Goal: Task Accomplishment & Management: Complete application form

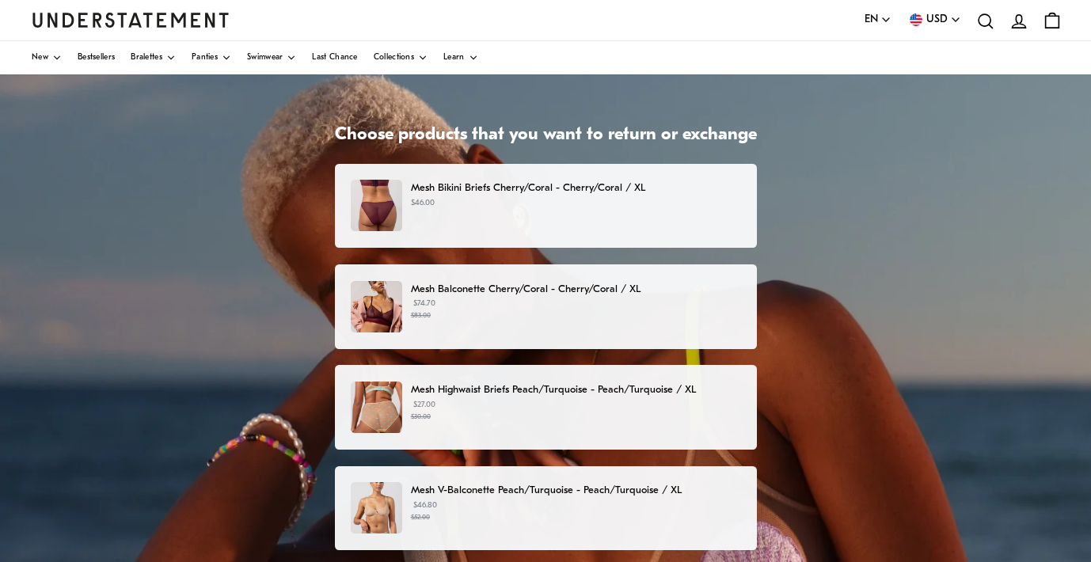
scroll to position [58, 0]
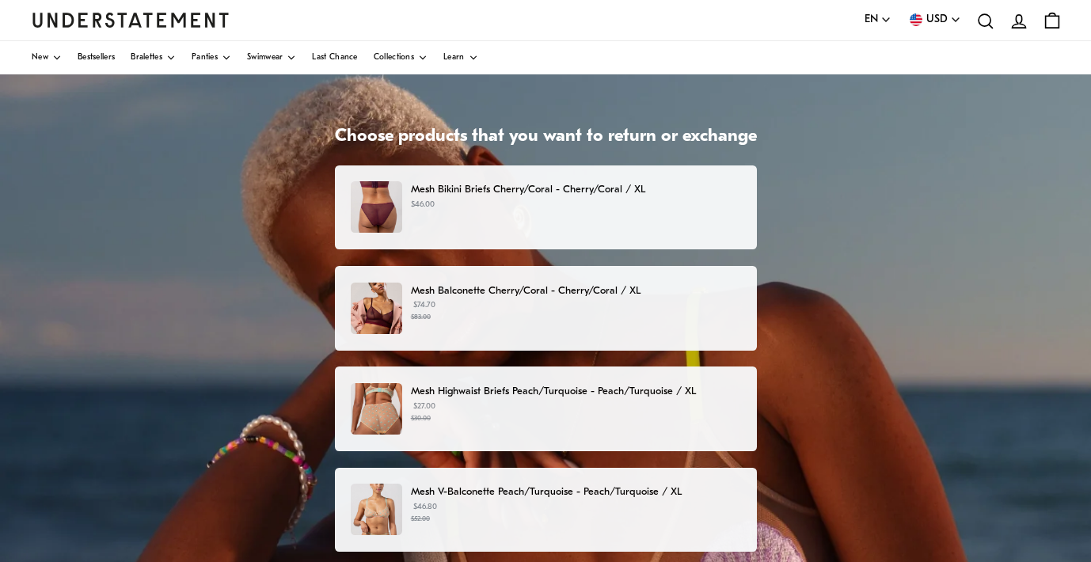
click at [590, 196] on p "Mesh Bikini Briefs Cherry/Coral - Cherry/Coral / XL" at bounding box center [575, 189] width 329 height 17
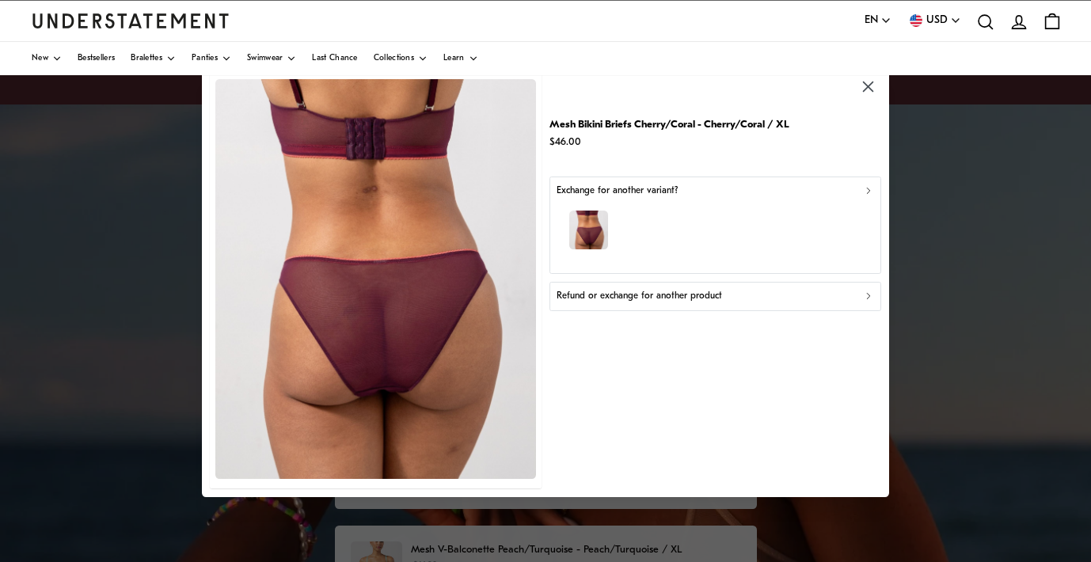
click at [720, 289] on div "Refund or exchange for another product" at bounding box center [715, 296] width 317 height 15
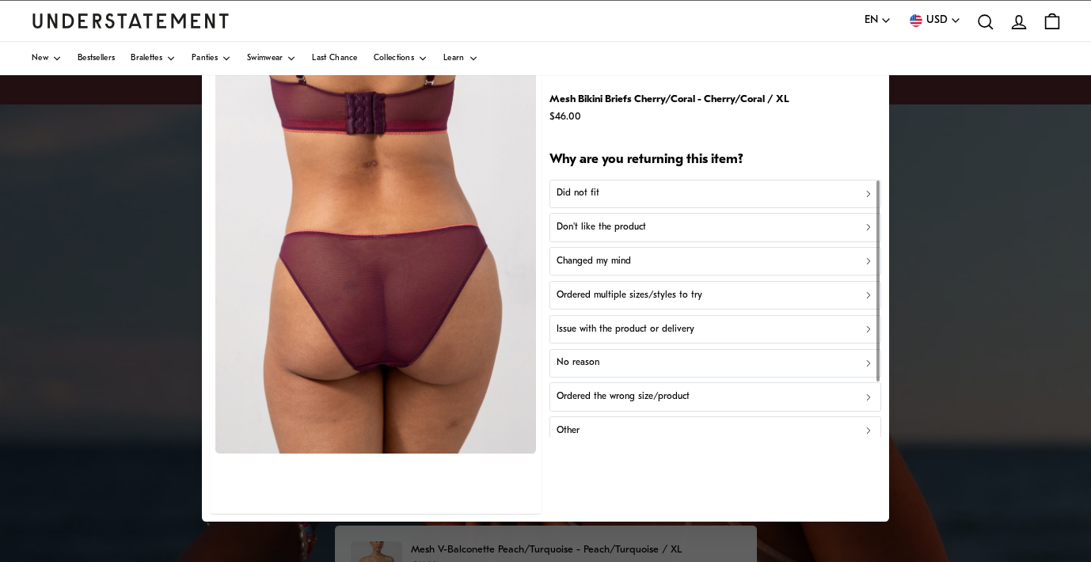
click at [697, 231] on div "Don't like the product" at bounding box center [715, 227] width 317 height 15
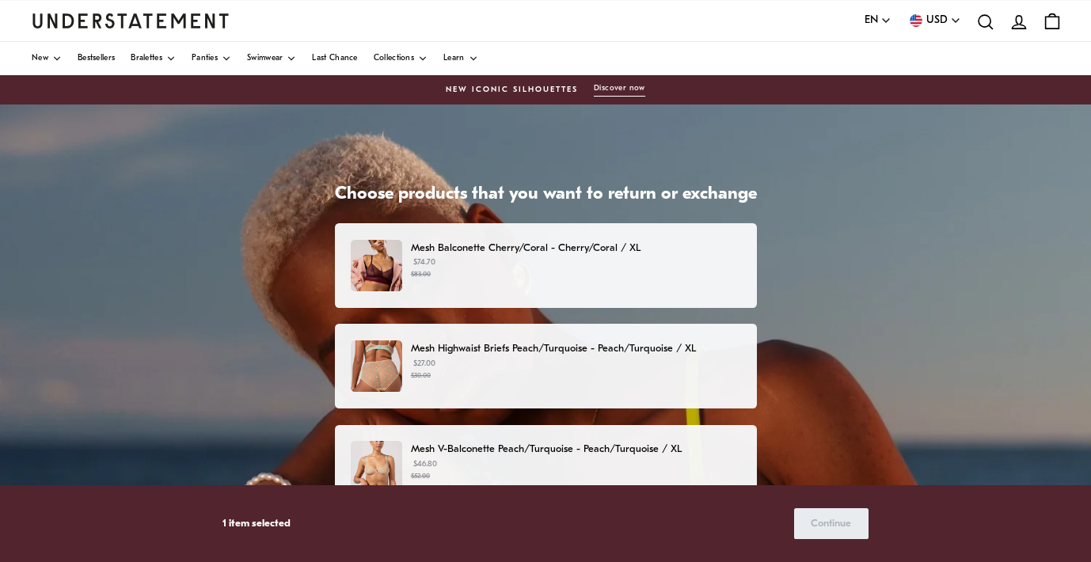
scroll to position [119, 0]
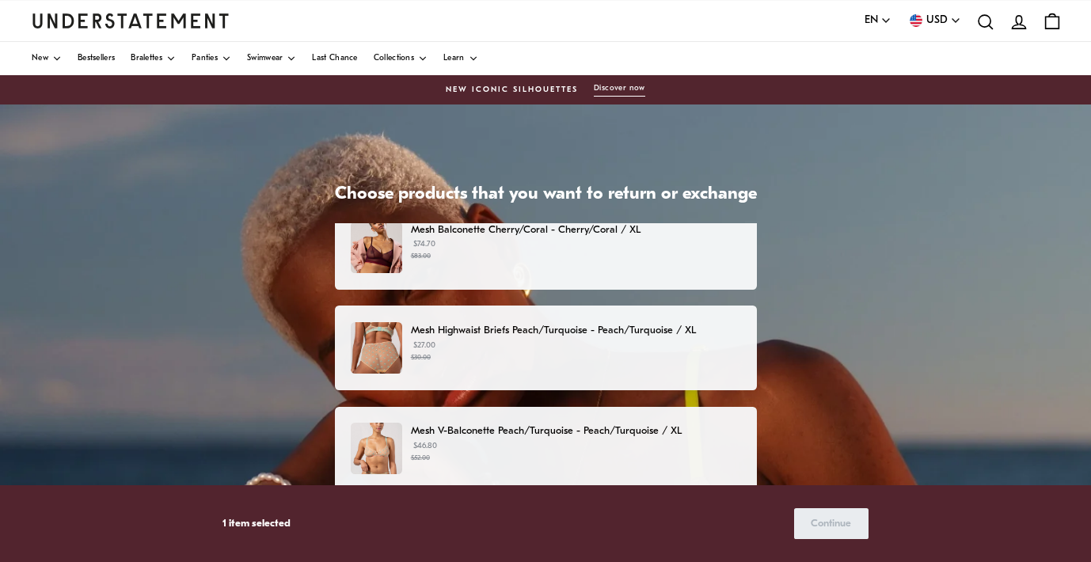
click at [619, 251] on small "$83.00" at bounding box center [575, 256] width 329 height 11
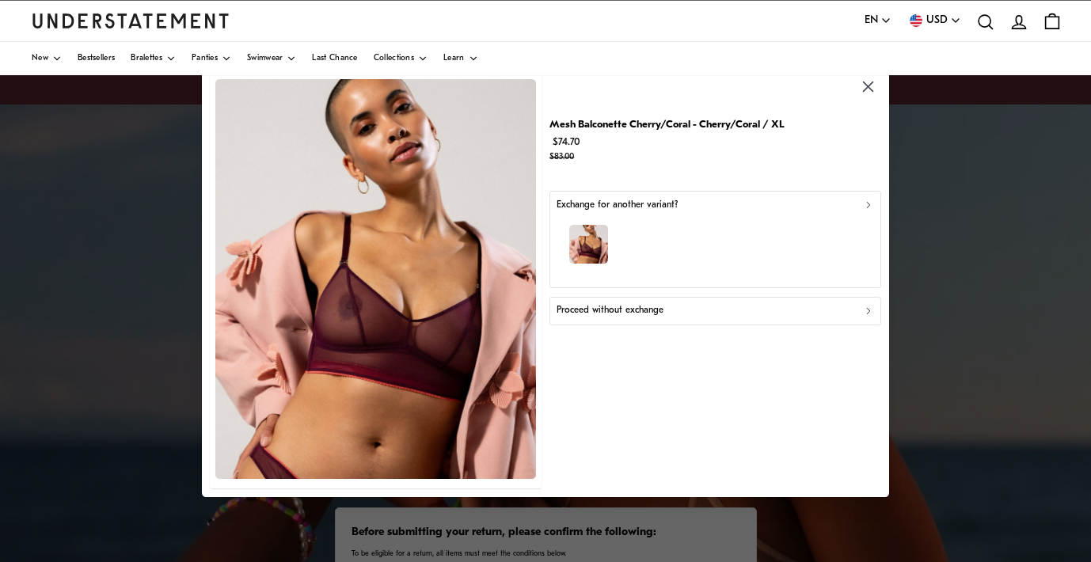
click at [654, 309] on p "Proceed without exchange" at bounding box center [610, 310] width 107 height 15
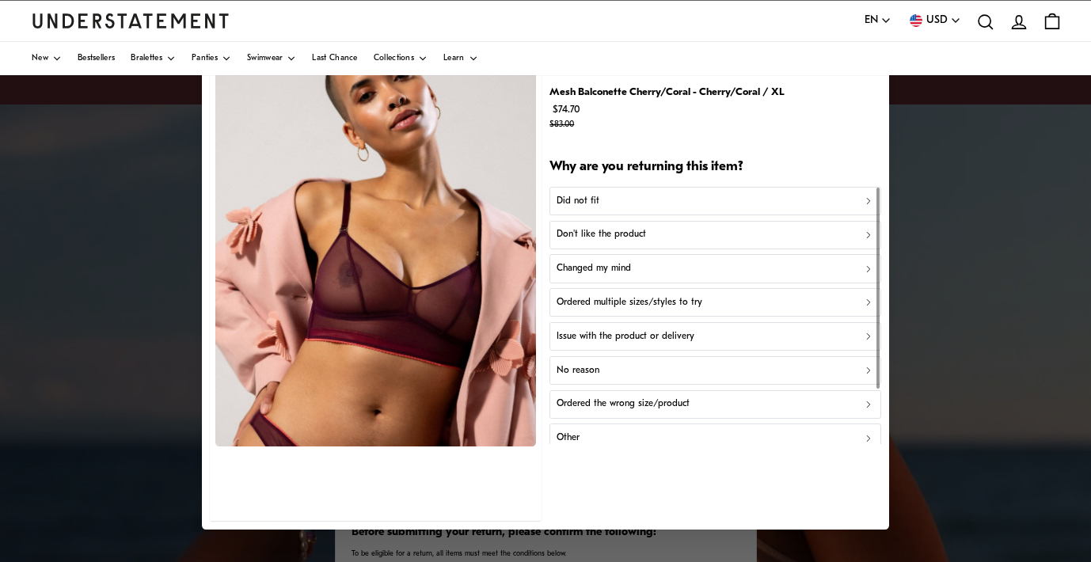
click at [646, 234] on div "Don't like the product" at bounding box center [715, 234] width 317 height 15
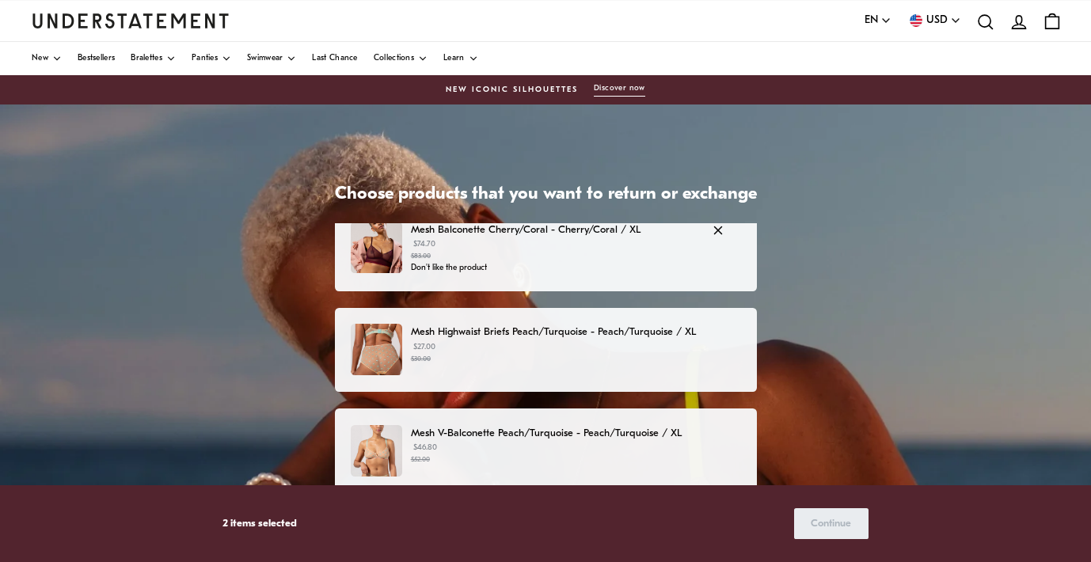
scroll to position [123, 0]
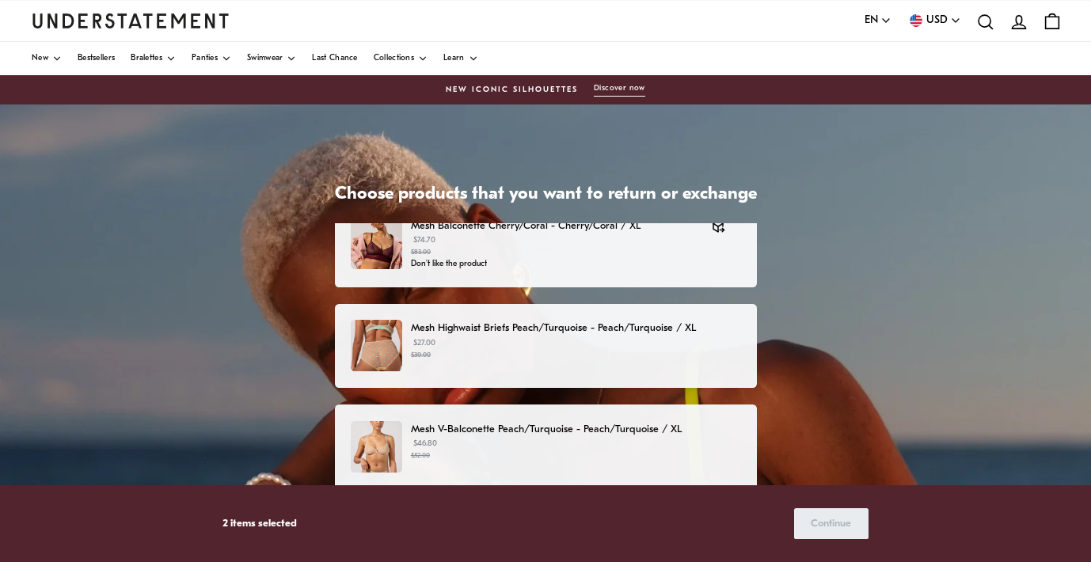
click at [594, 352] on small "$30.00" at bounding box center [575, 355] width 329 height 11
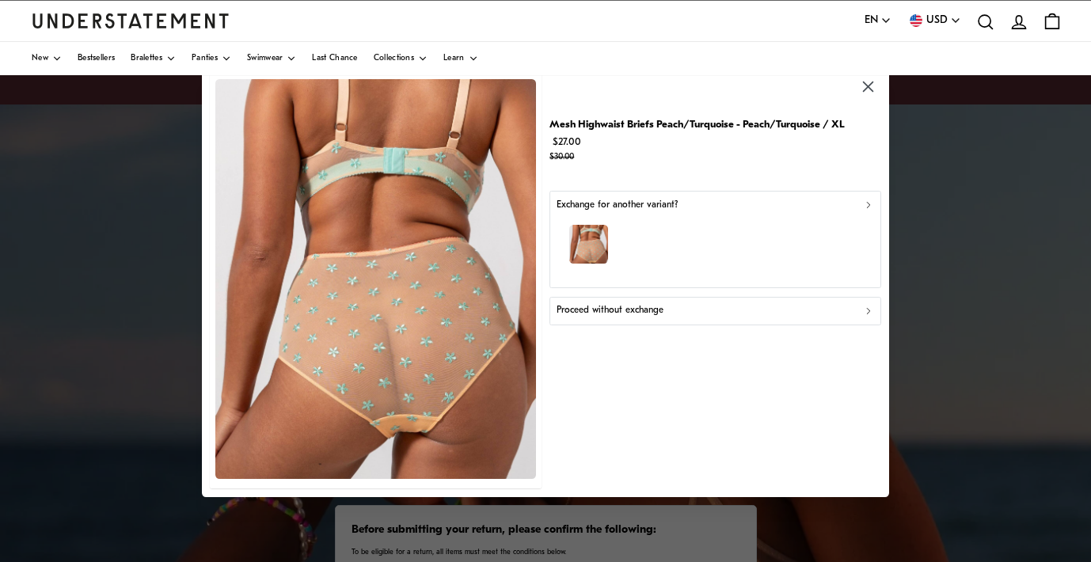
click at [685, 309] on div "Proceed without exchange" at bounding box center [715, 310] width 317 height 15
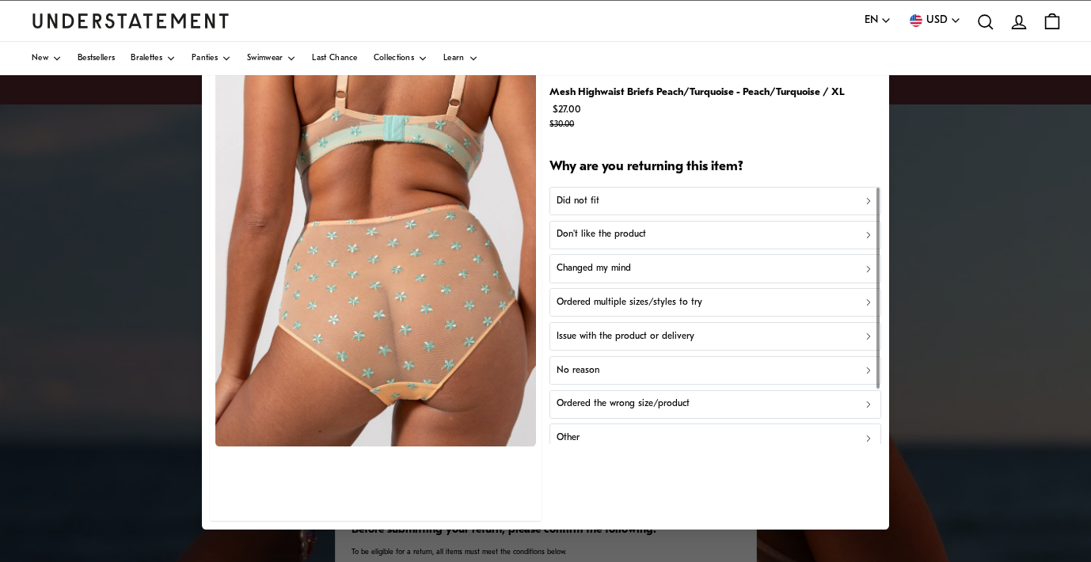
click at [662, 231] on div "Don't like the product" at bounding box center [715, 234] width 317 height 15
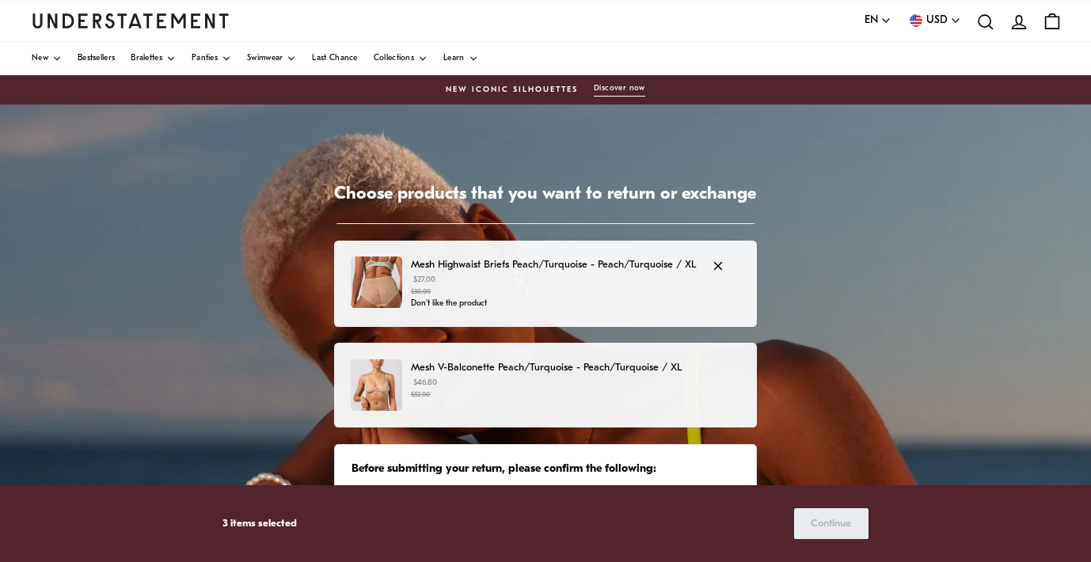
scroll to position [196, 0]
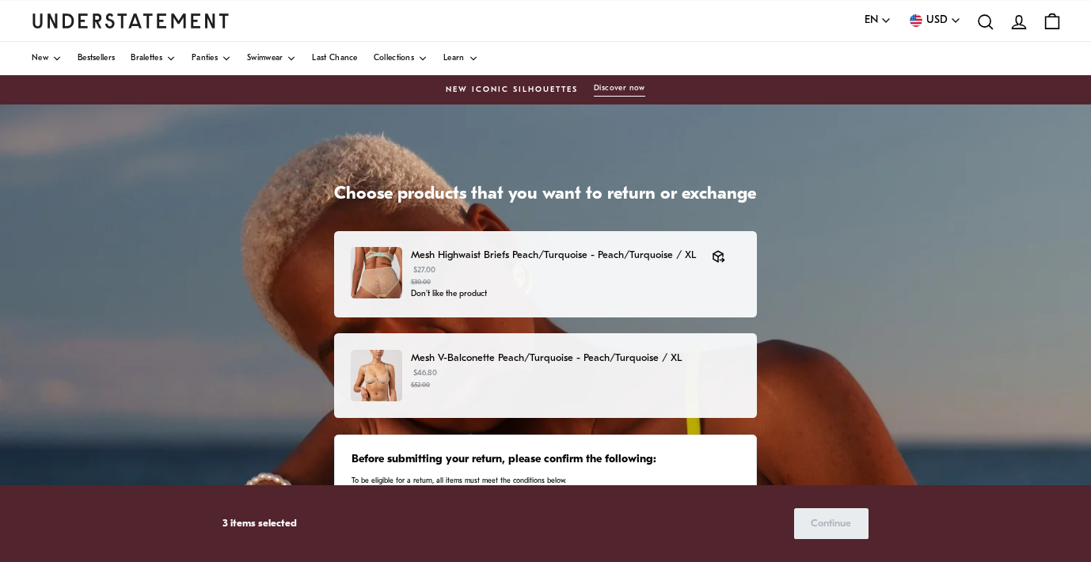
click at [580, 372] on p "$46.80 $52.00" at bounding box center [575, 379] width 329 height 24
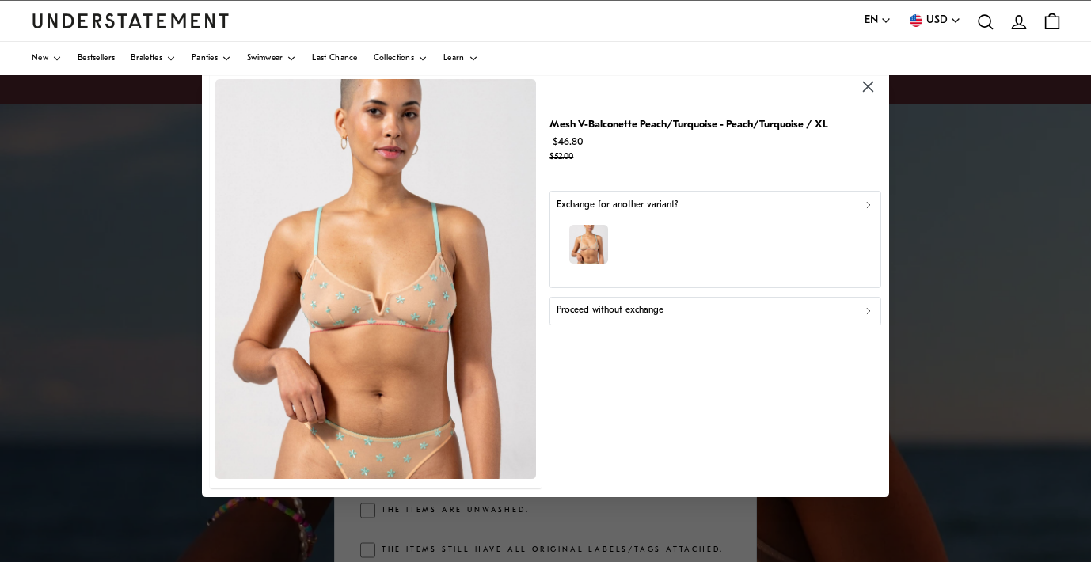
click at [665, 311] on div "Proceed without exchange" at bounding box center [715, 310] width 317 height 15
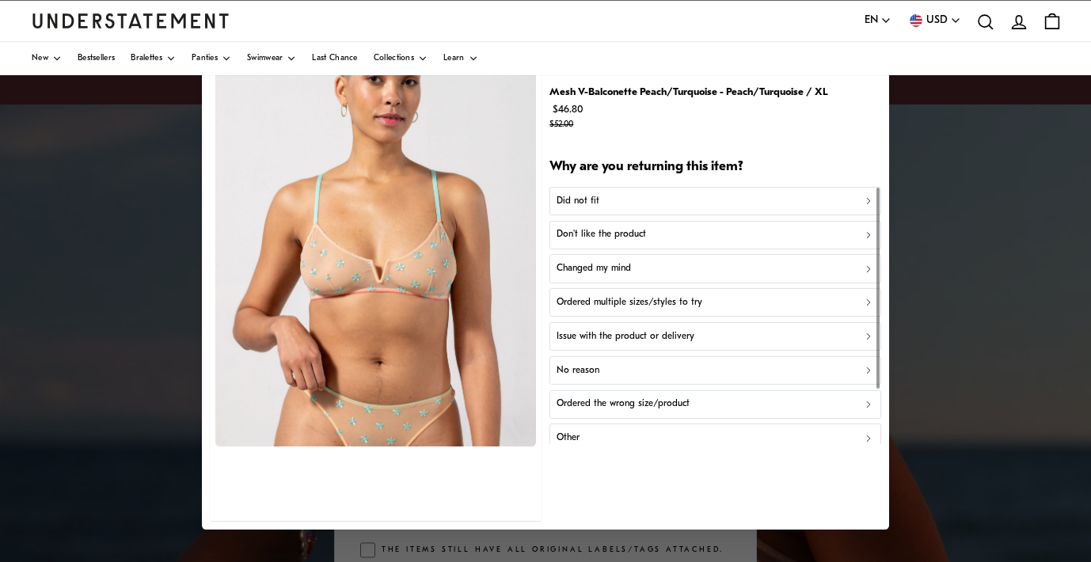
click at [657, 234] on div "Don't like the product" at bounding box center [715, 234] width 317 height 15
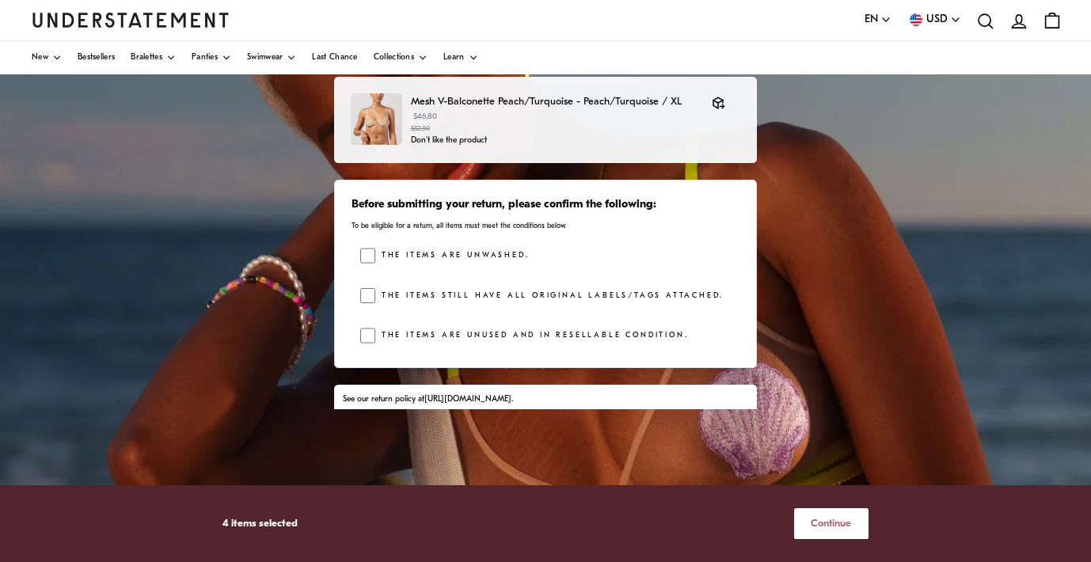
scroll to position [220, 0]
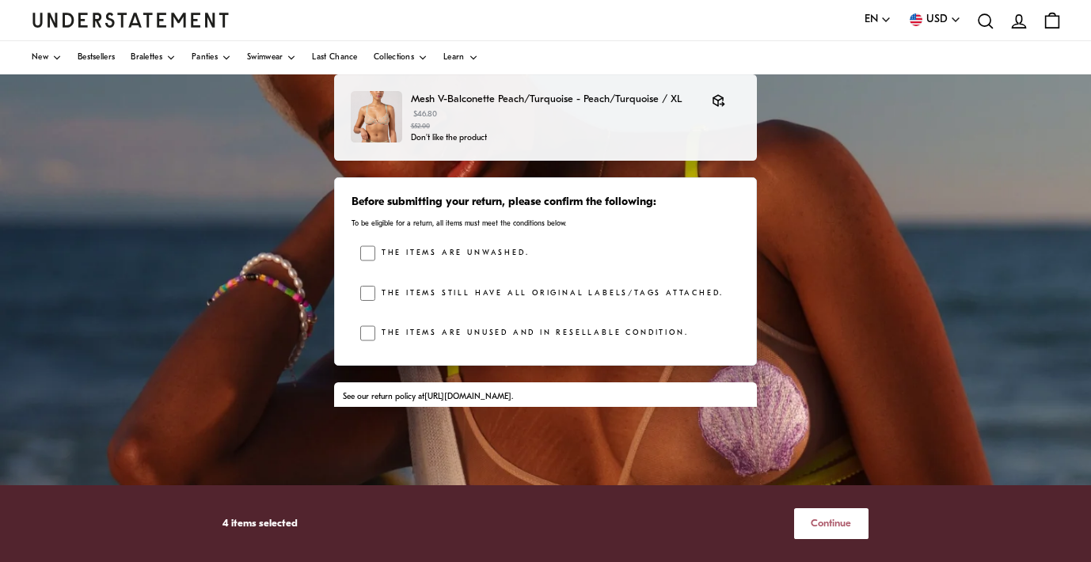
click at [833, 523] on span "Continue" at bounding box center [831, 523] width 40 height 29
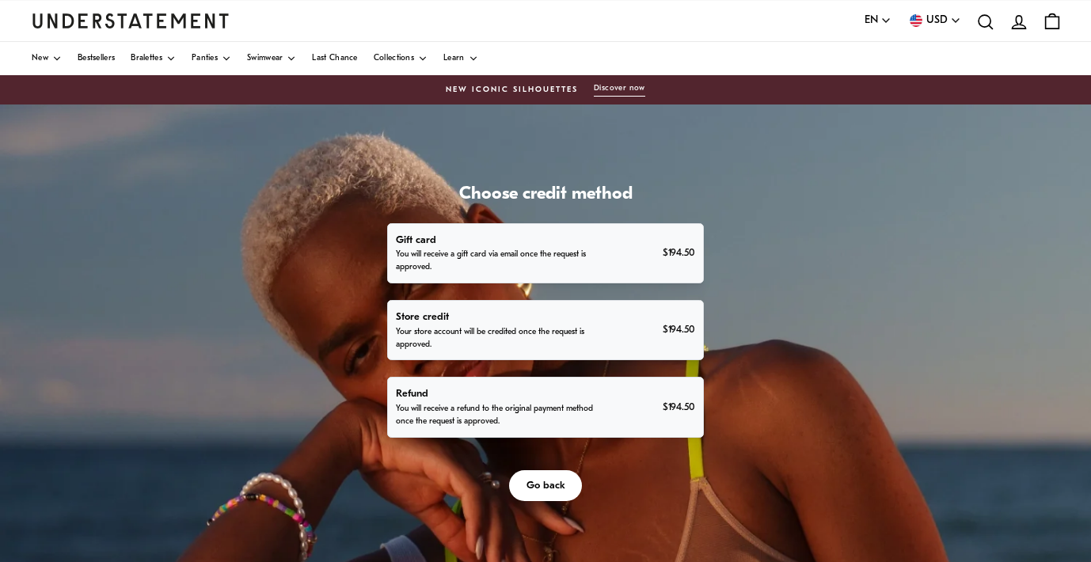
click at [596, 428] on p "You will receive a refund to the original payment method once the request is ap…" at bounding box center [496, 415] width 200 height 25
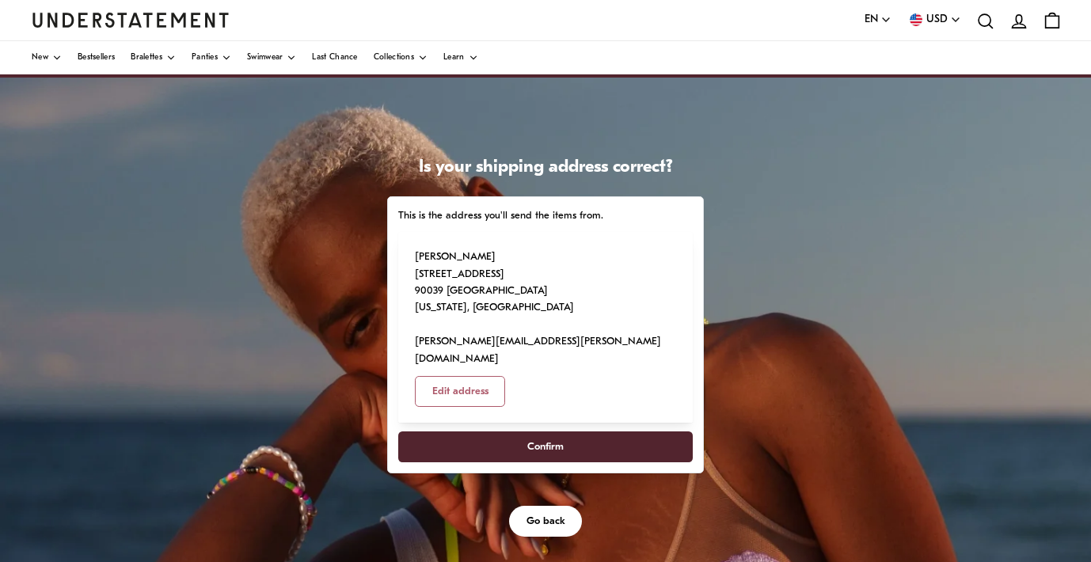
scroll to position [29, 0]
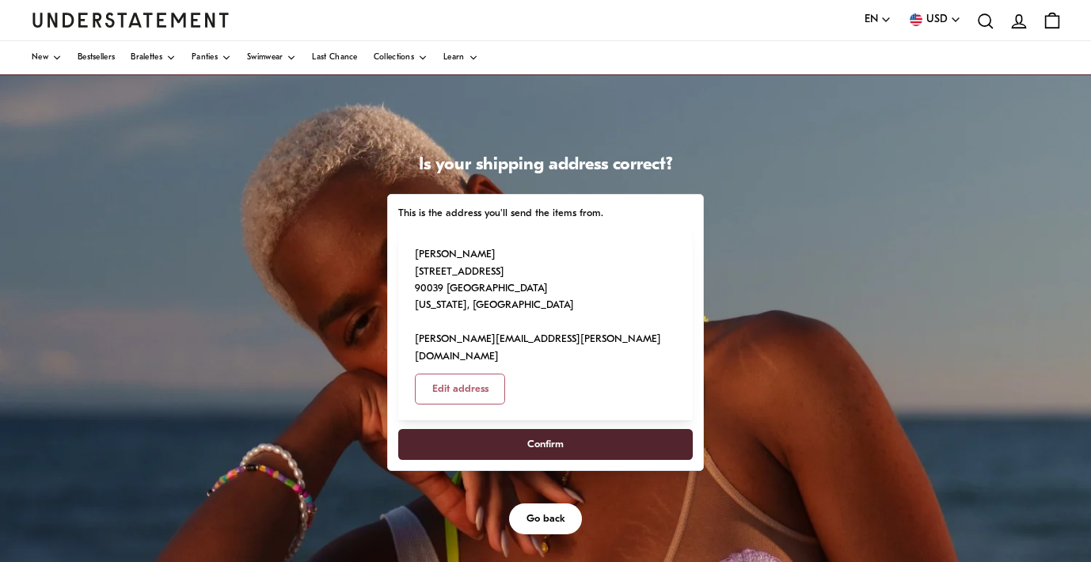
click at [564, 459] on span "Confirm" at bounding box center [545, 444] width 36 height 29
select select "**"
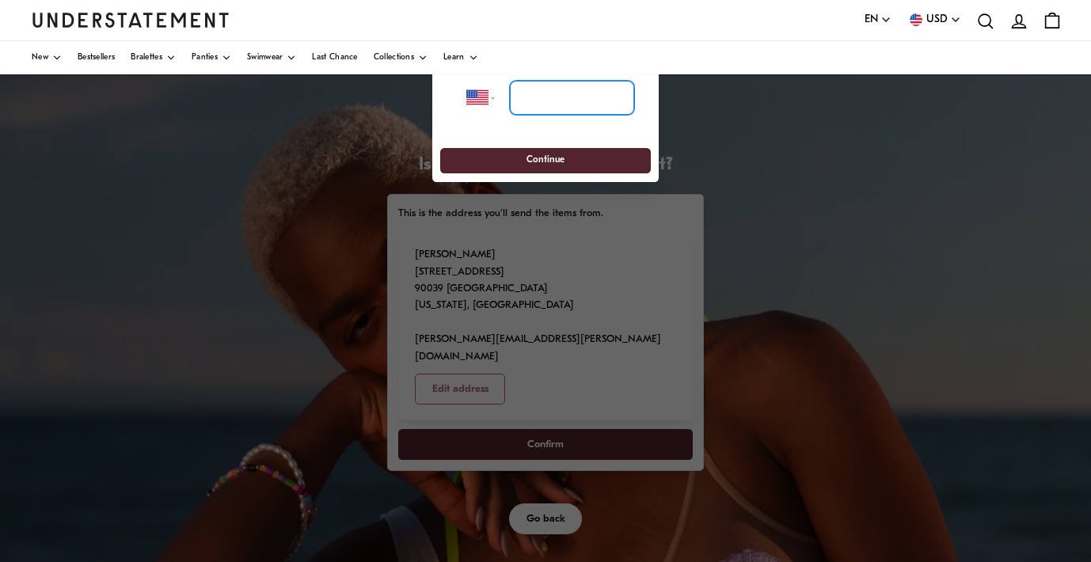
click at [544, 95] on input "tel" at bounding box center [572, 97] width 124 height 35
type input "*"
click at [538, 102] on input "tel" at bounding box center [572, 97] width 124 height 35
type input "**********"
click at [533, 158] on span "Continue" at bounding box center [545, 160] width 38 height 25
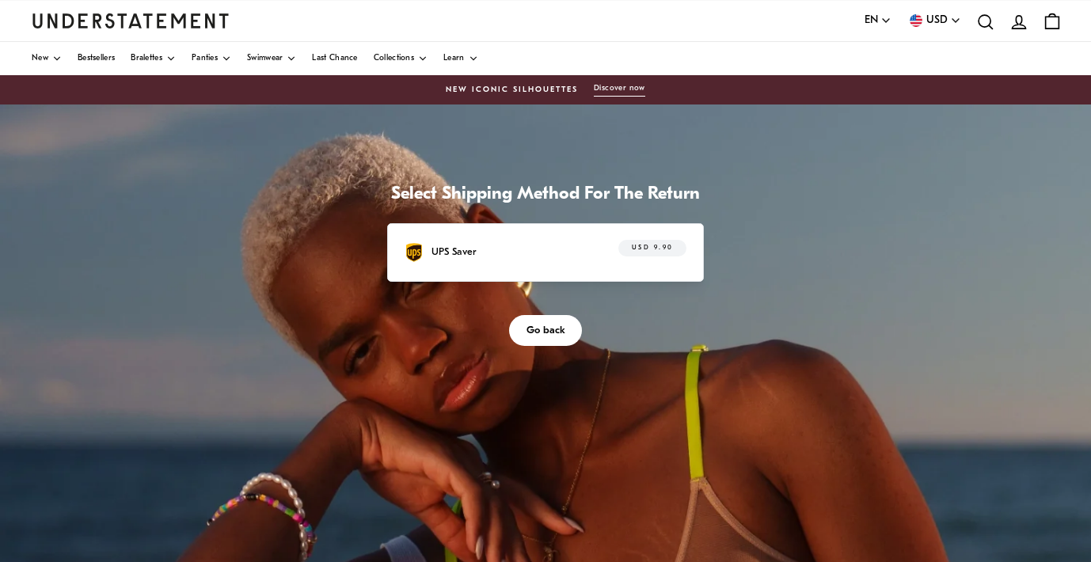
click at [661, 264] on div "UPS Saver USD 9.90" at bounding box center [546, 252] width 282 height 25
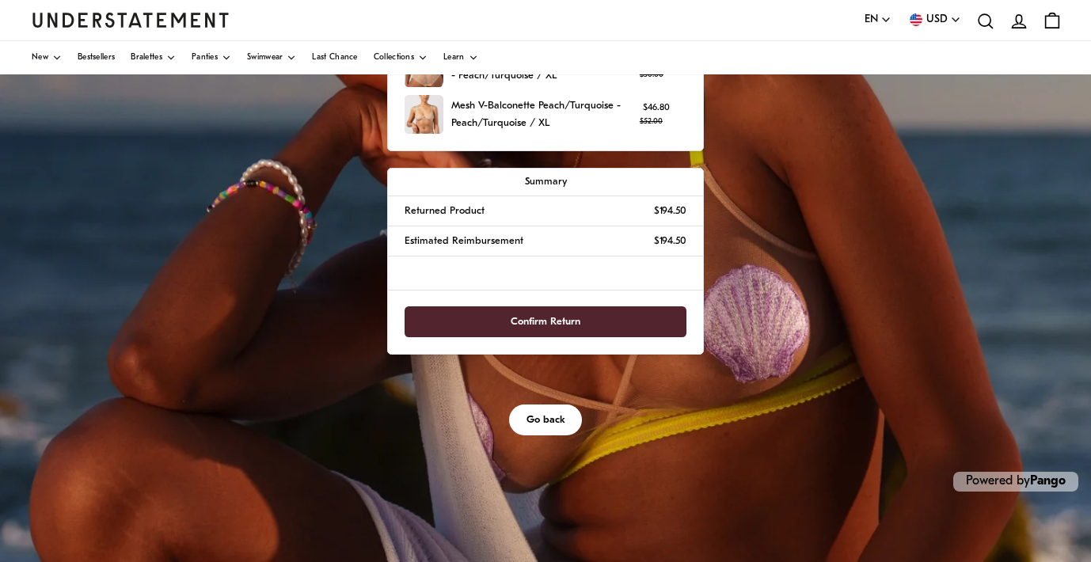
scroll to position [325, 0]
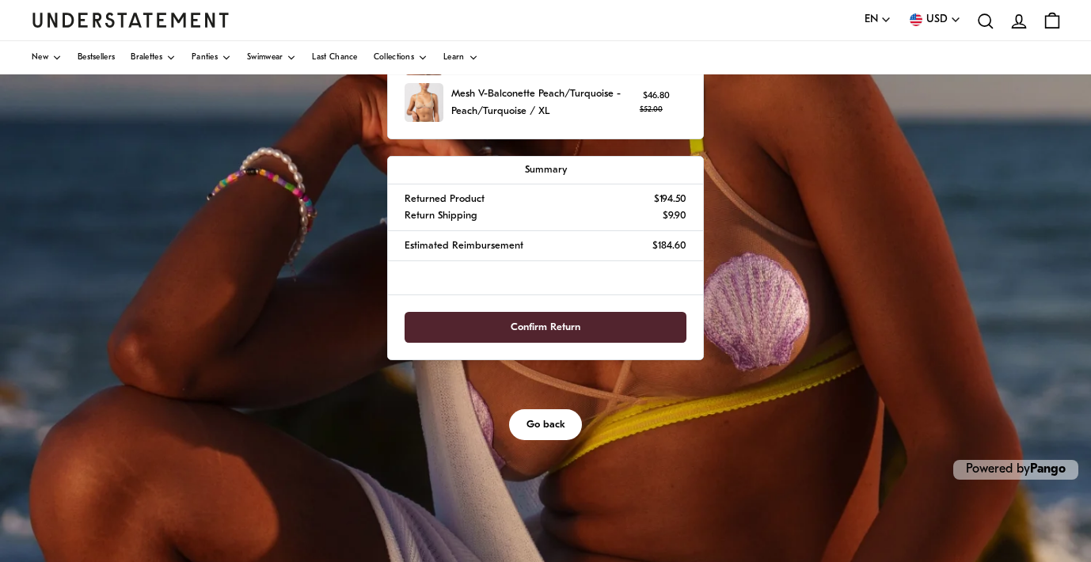
click at [580, 342] on span "Confirm Return" at bounding box center [546, 327] width 70 height 29
